Goal: Transaction & Acquisition: Purchase product/service

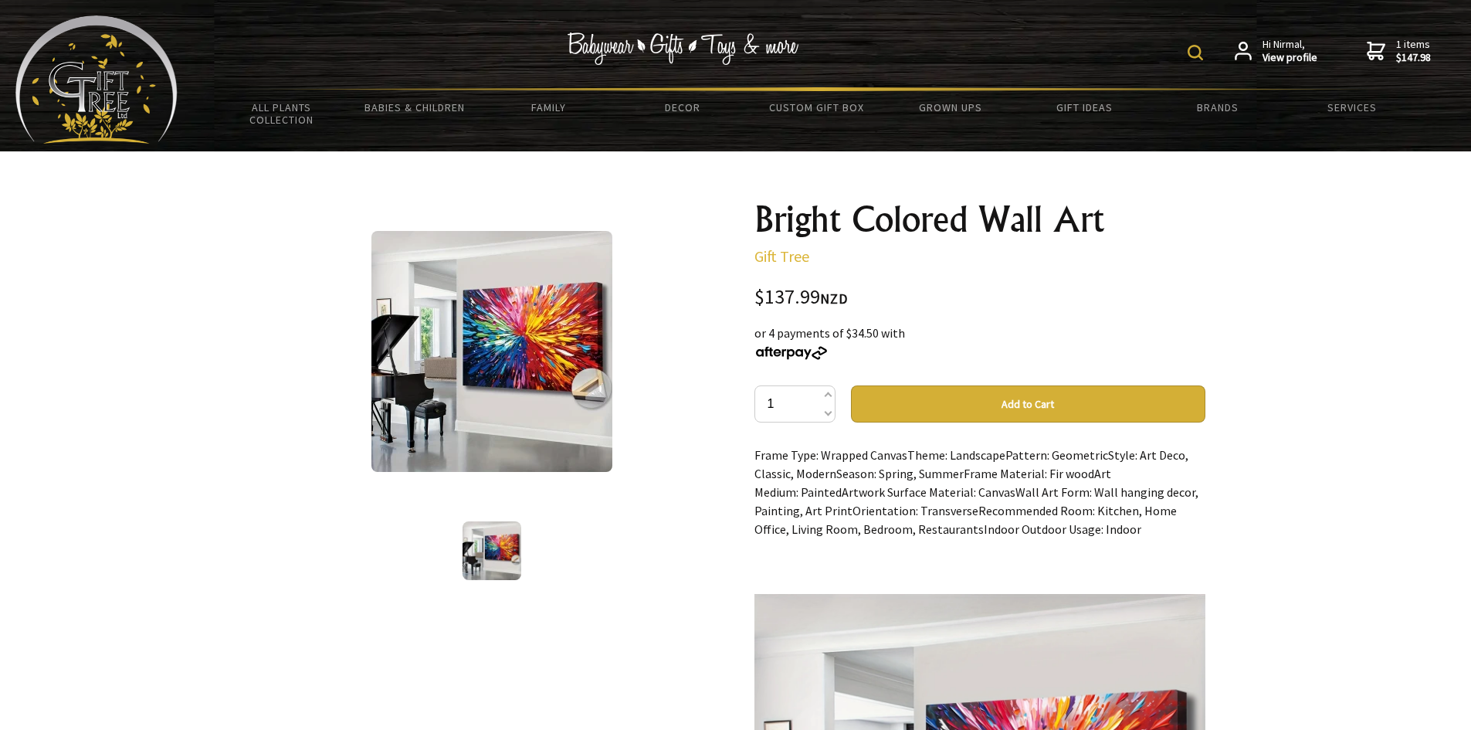
click at [1192, 45] on img at bounding box center [1195, 52] width 15 height 15
type input "wall art"
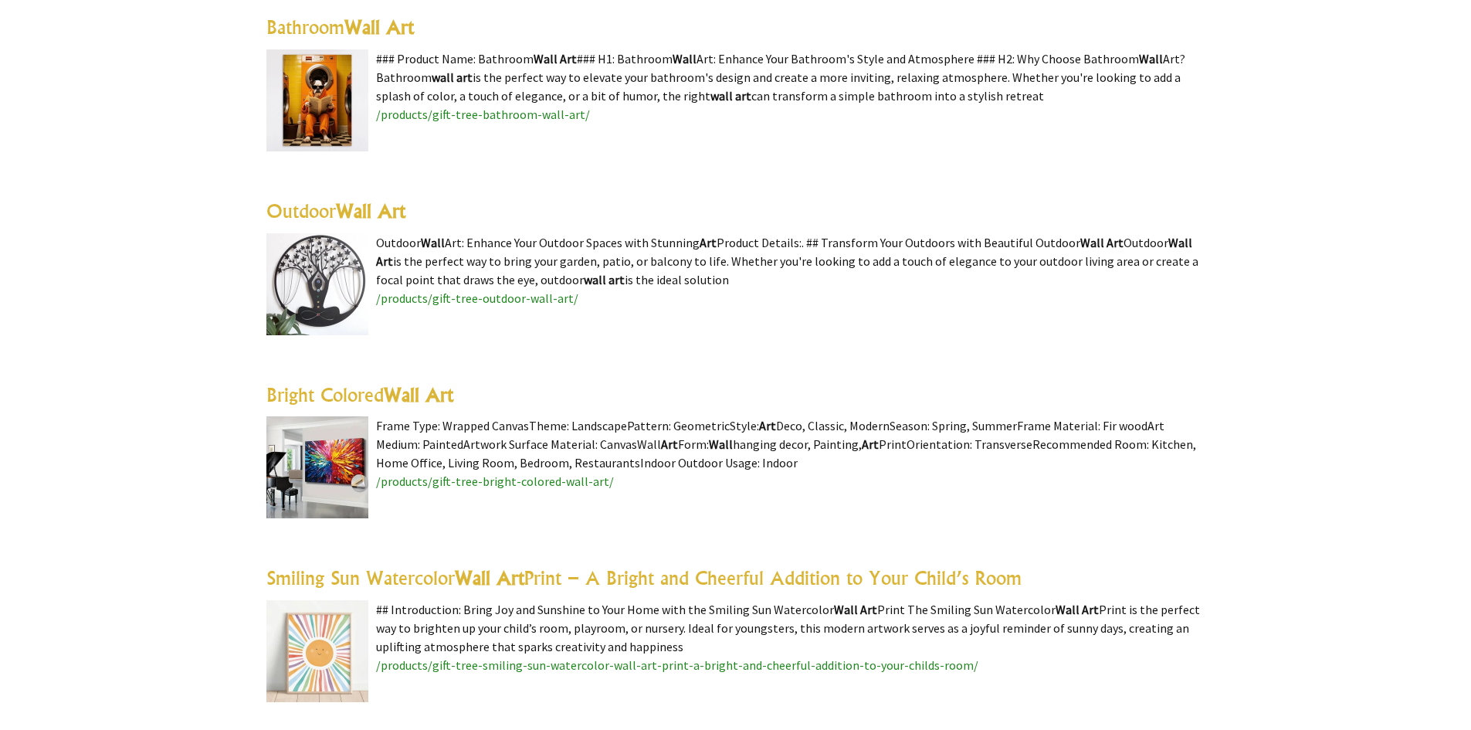
scroll to position [1081, 0]
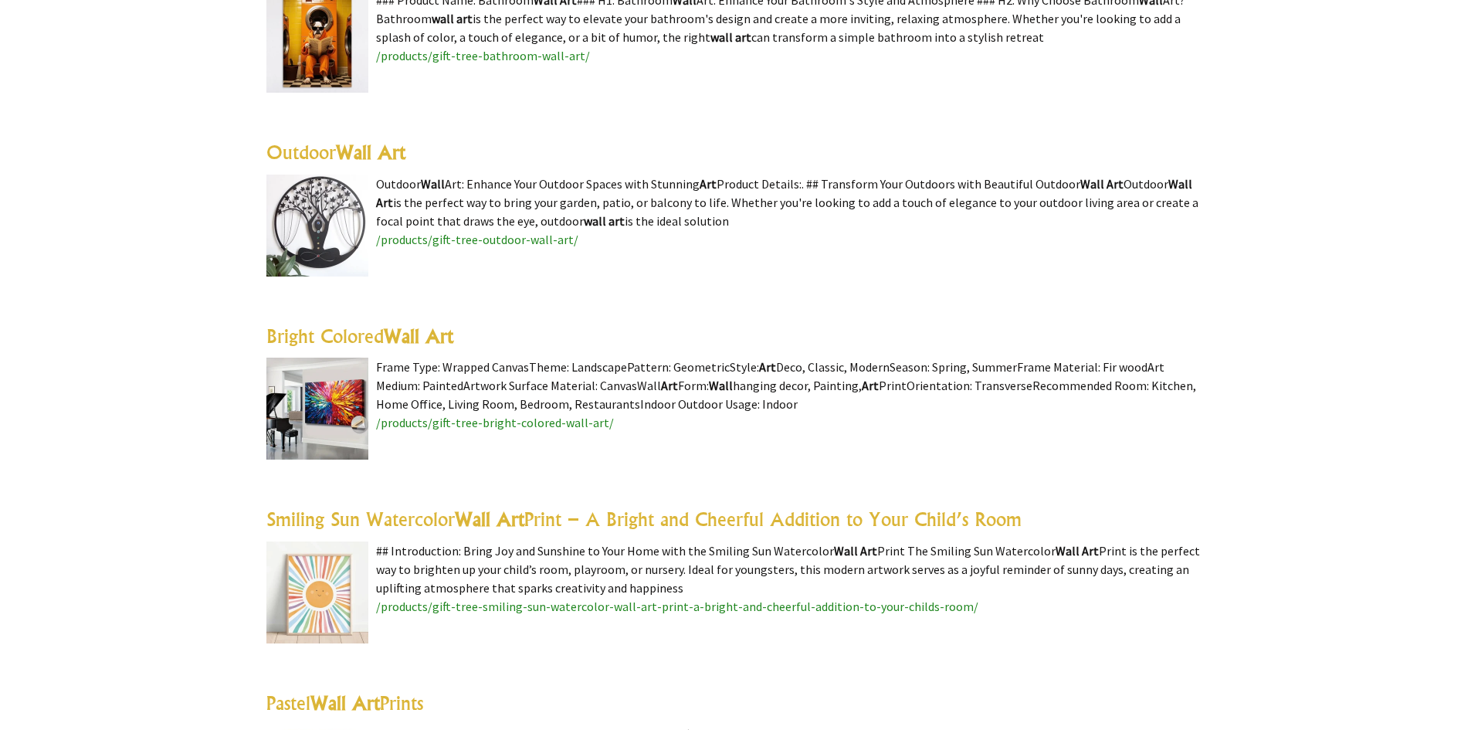
click at [323, 376] on img at bounding box center [317, 408] width 102 height 102
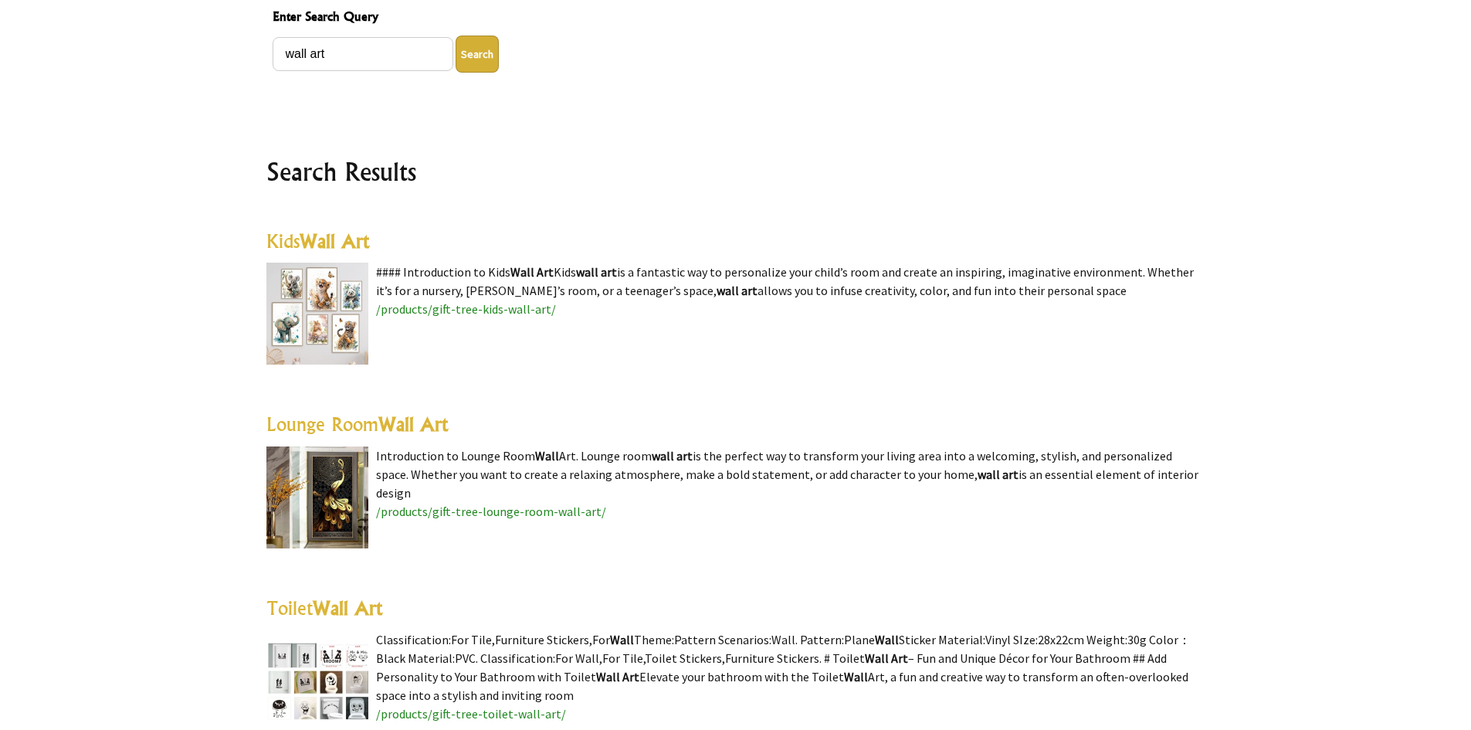
scroll to position [232, 0]
